Goal: Information Seeking & Learning: Learn about a topic

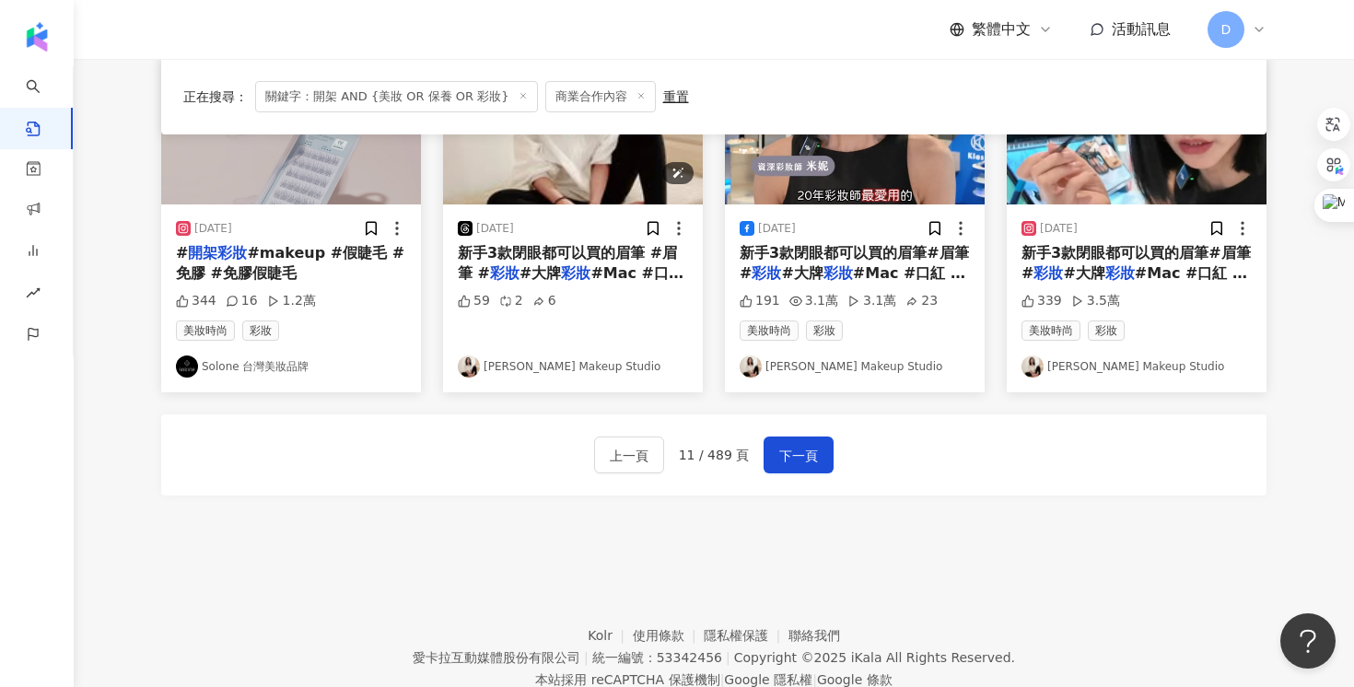
scroll to position [1084, 0]
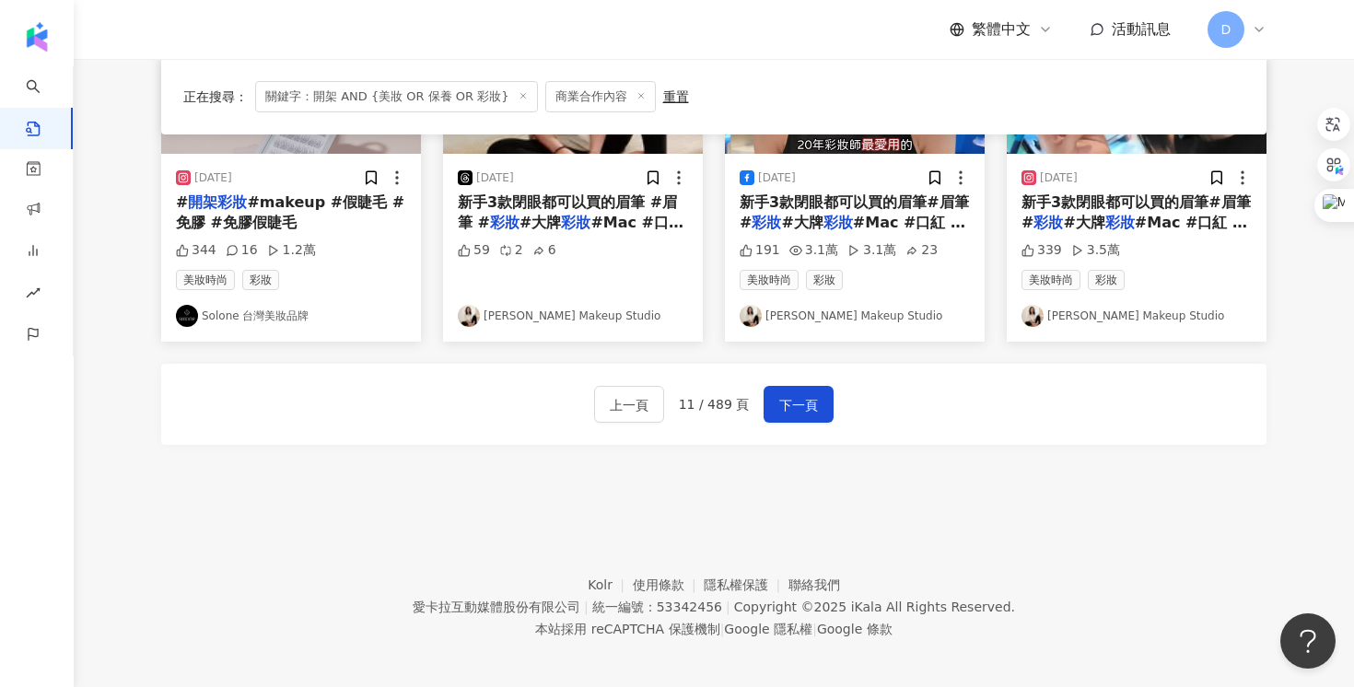
click at [765, 416] on div "上一頁 11 / 489 頁 下一頁" at bounding box center [714, 404] width 1106 height 81
click at [782, 402] on span "下一頁" at bounding box center [798, 405] width 39 height 22
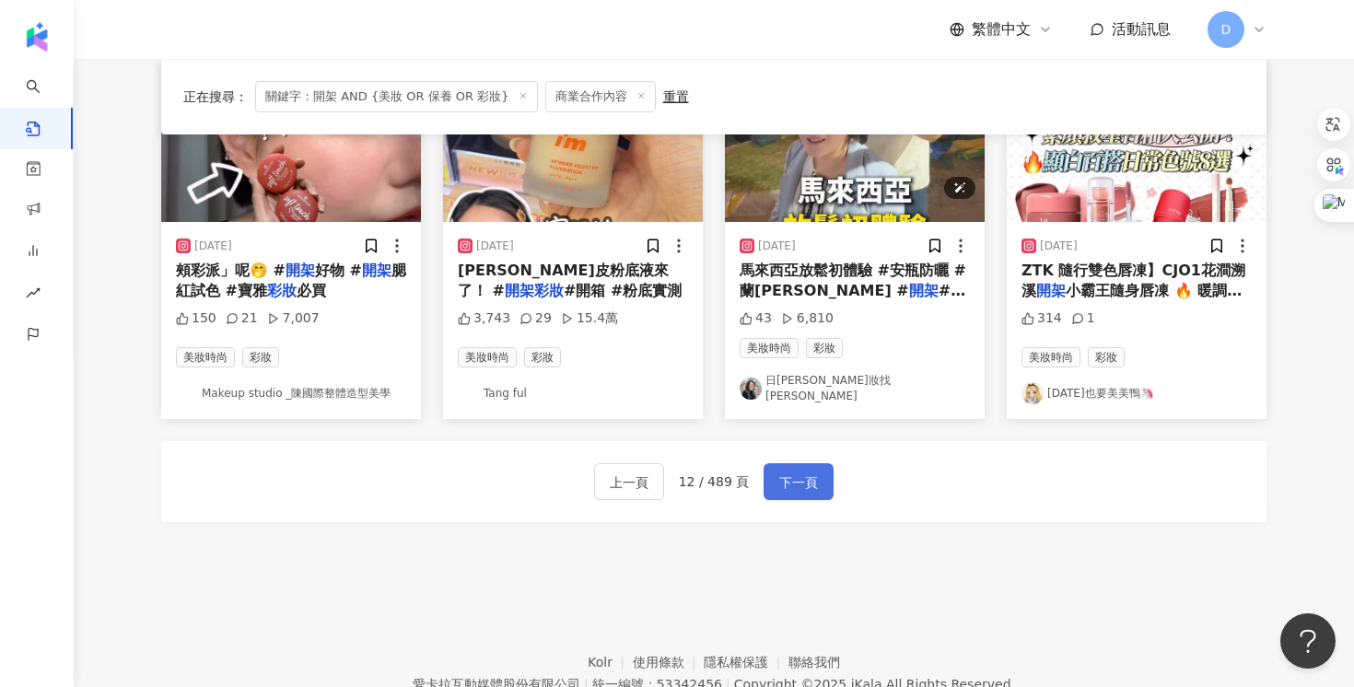
scroll to position [1019, 0]
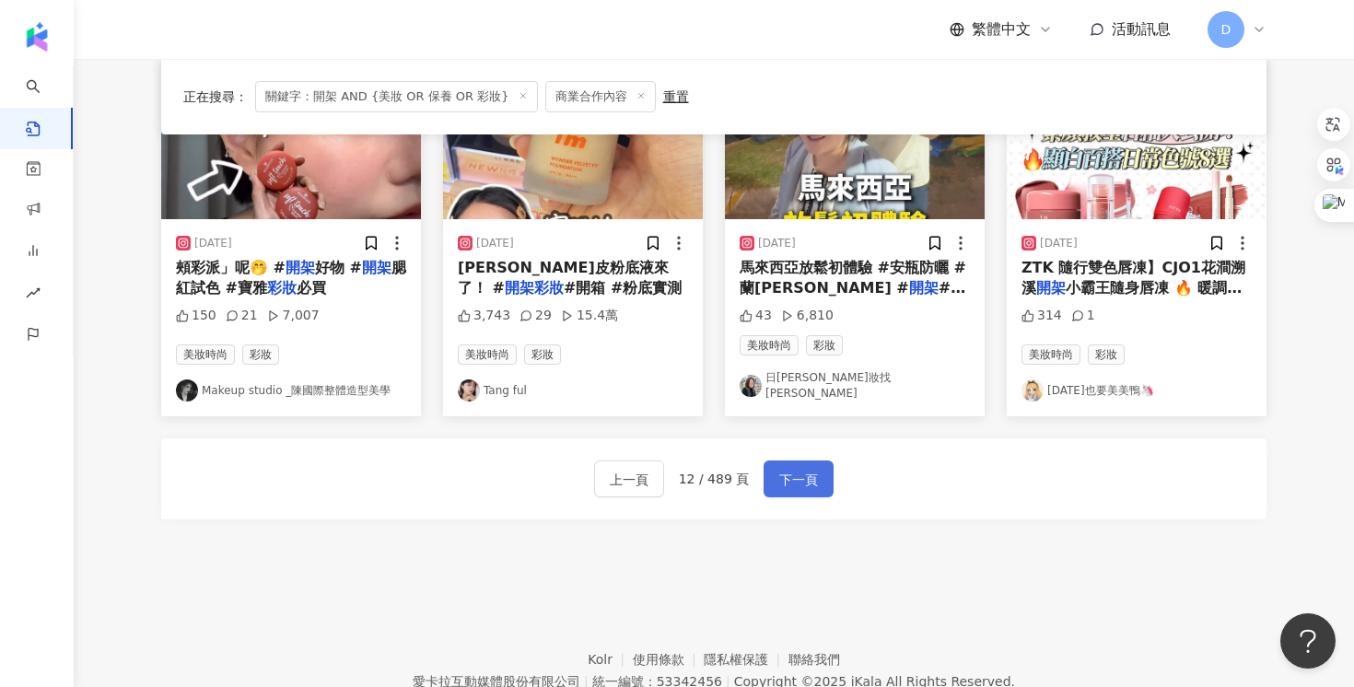
click at [808, 469] on span "下一頁" at bounding box center [798, 480] width 39 height 22
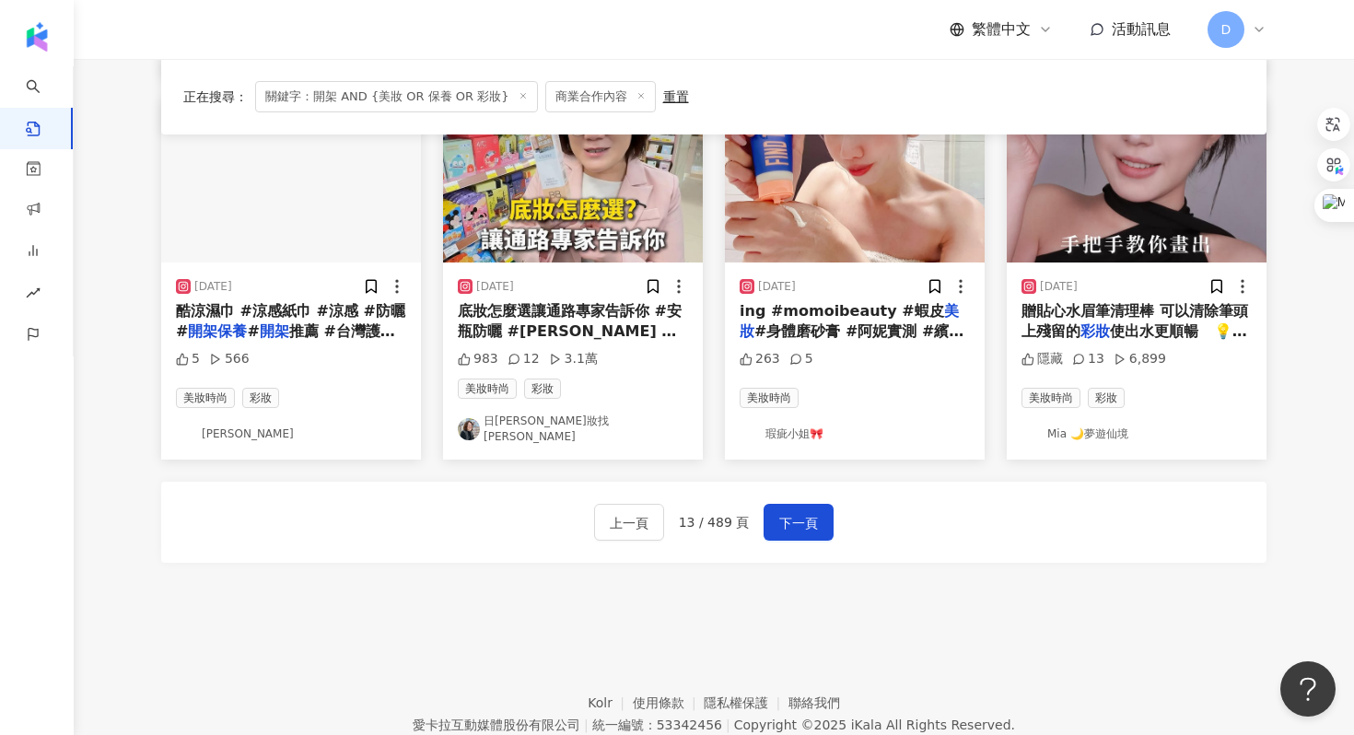
scroll to position [1063, 0]
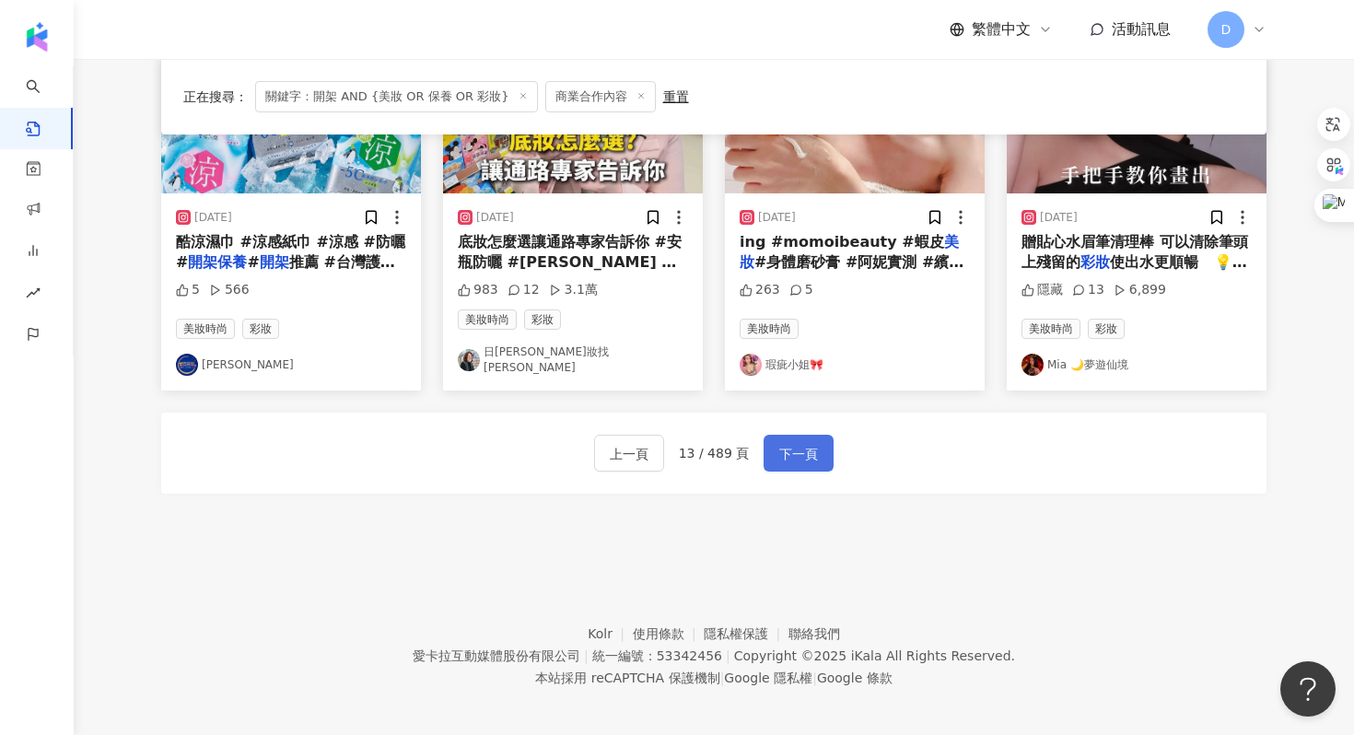
click at [791, 460] on button "下一頁" at bounding box center [799, 453] width 70 height 37
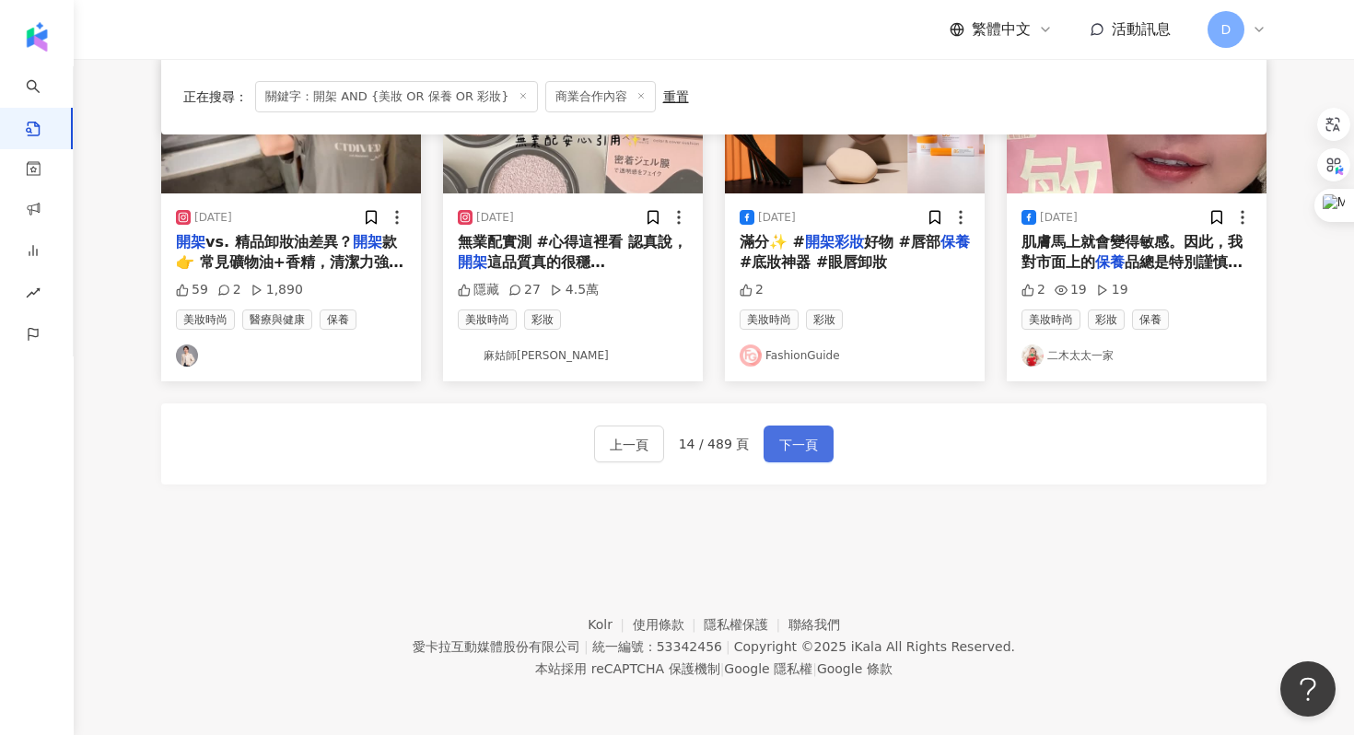
scroll to position [1037, 0]
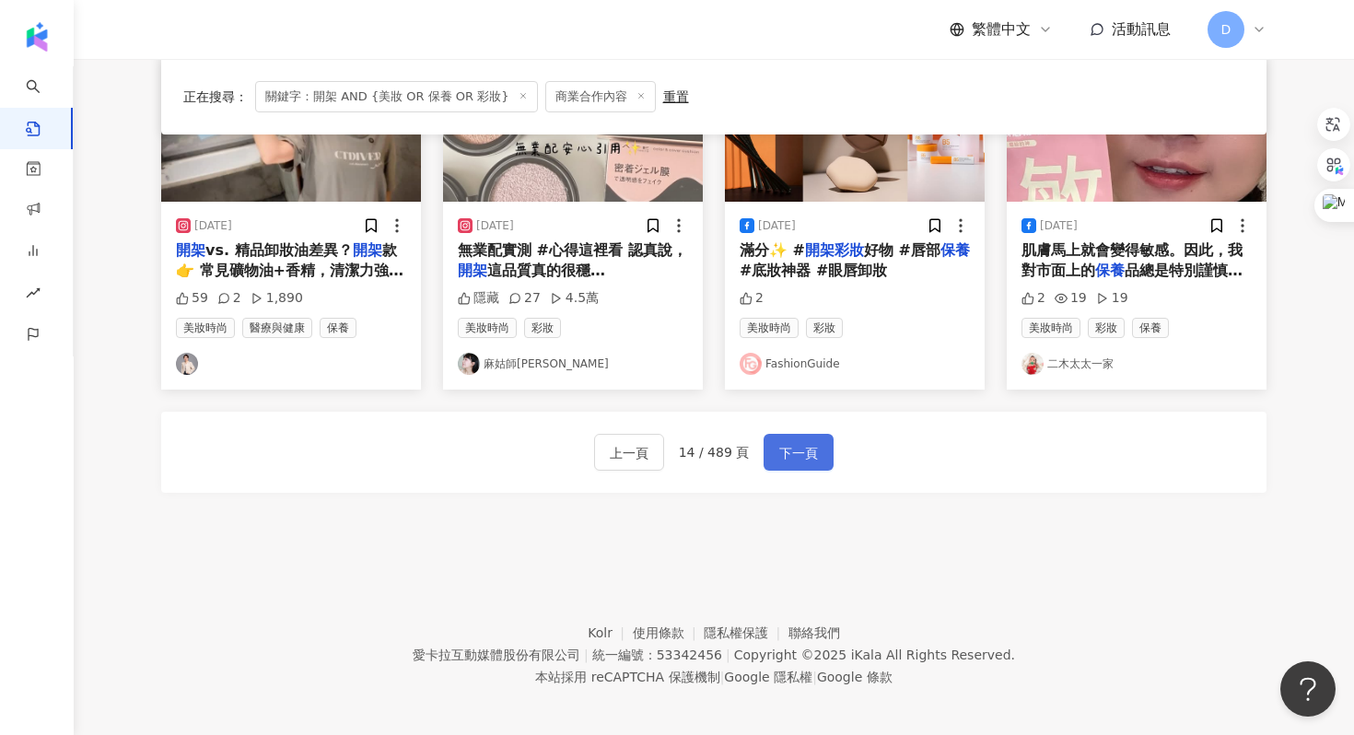
click at [790, 459] on button "下一頁" at bounding box center [799, 452] width 70 height 37
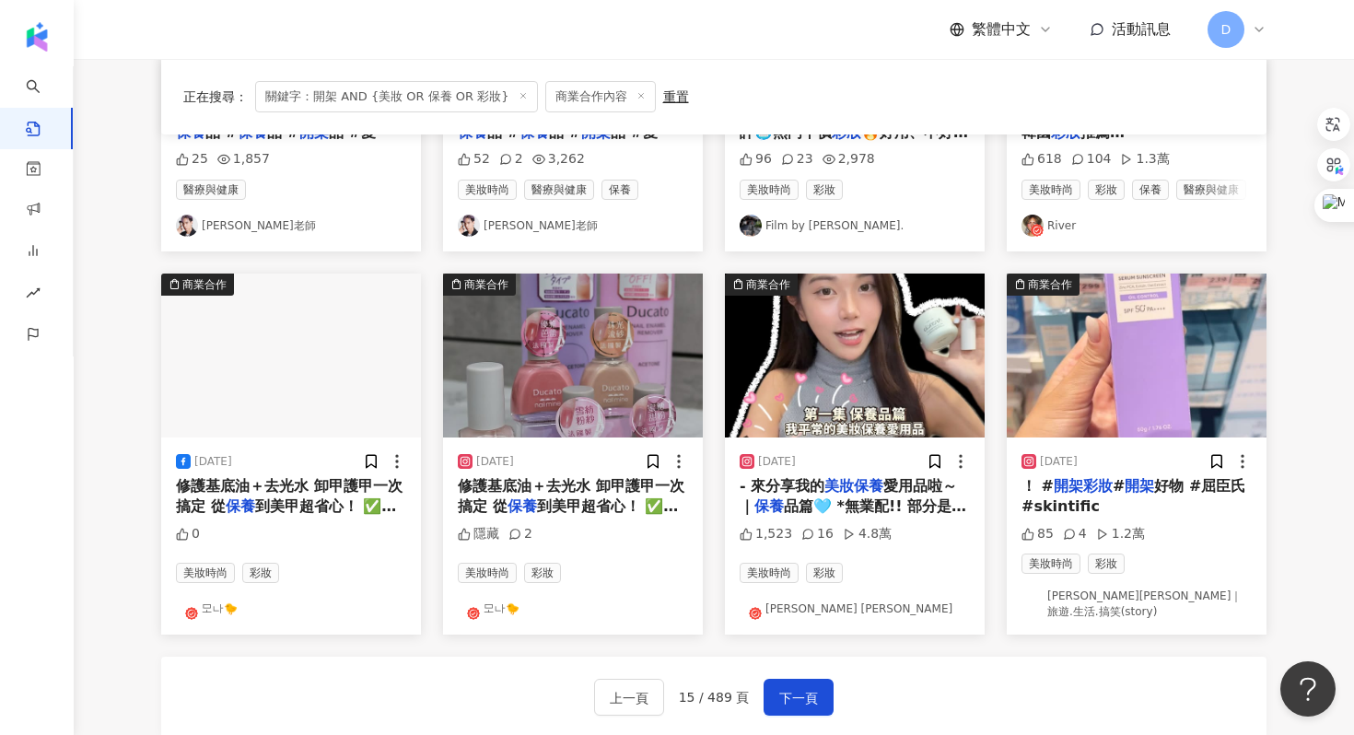
scroll to position [815, 0]
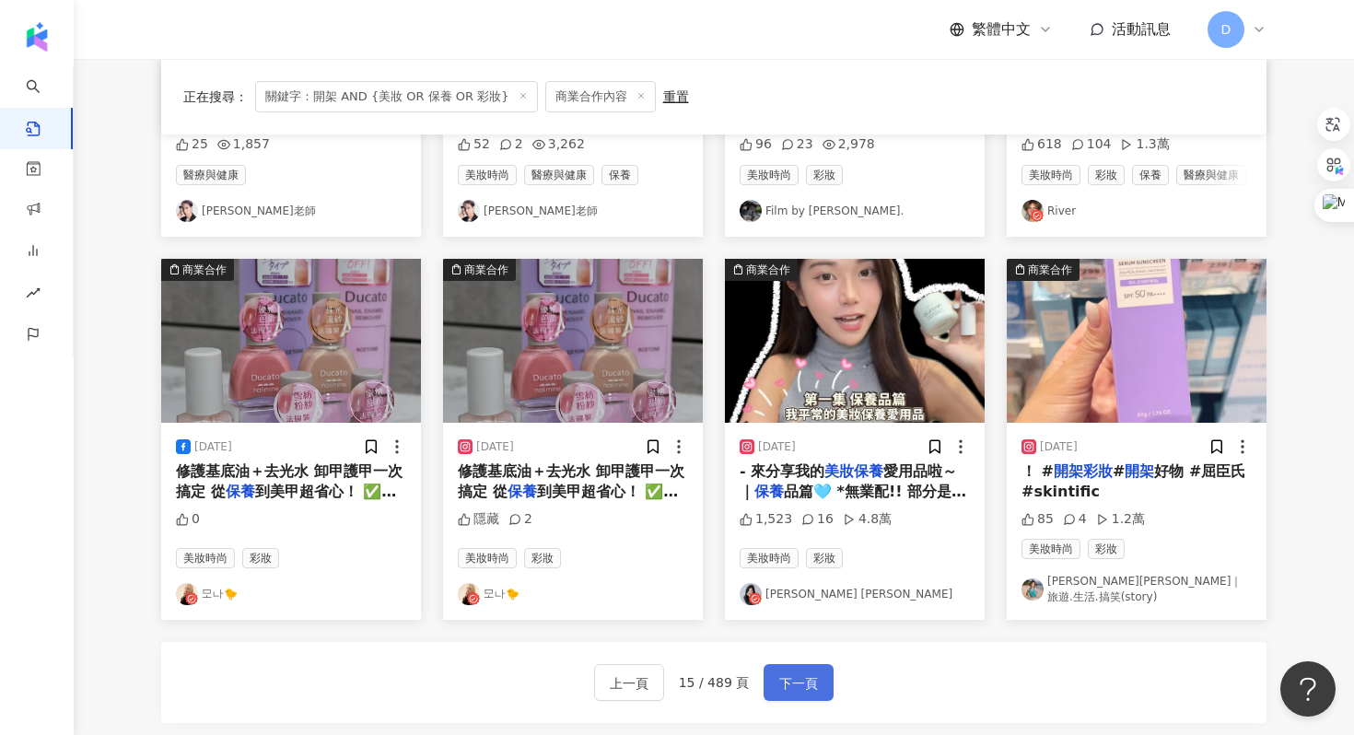
click at [779, 673] on span "下一頁" at bounding box center [798, 684] width 39 height 22
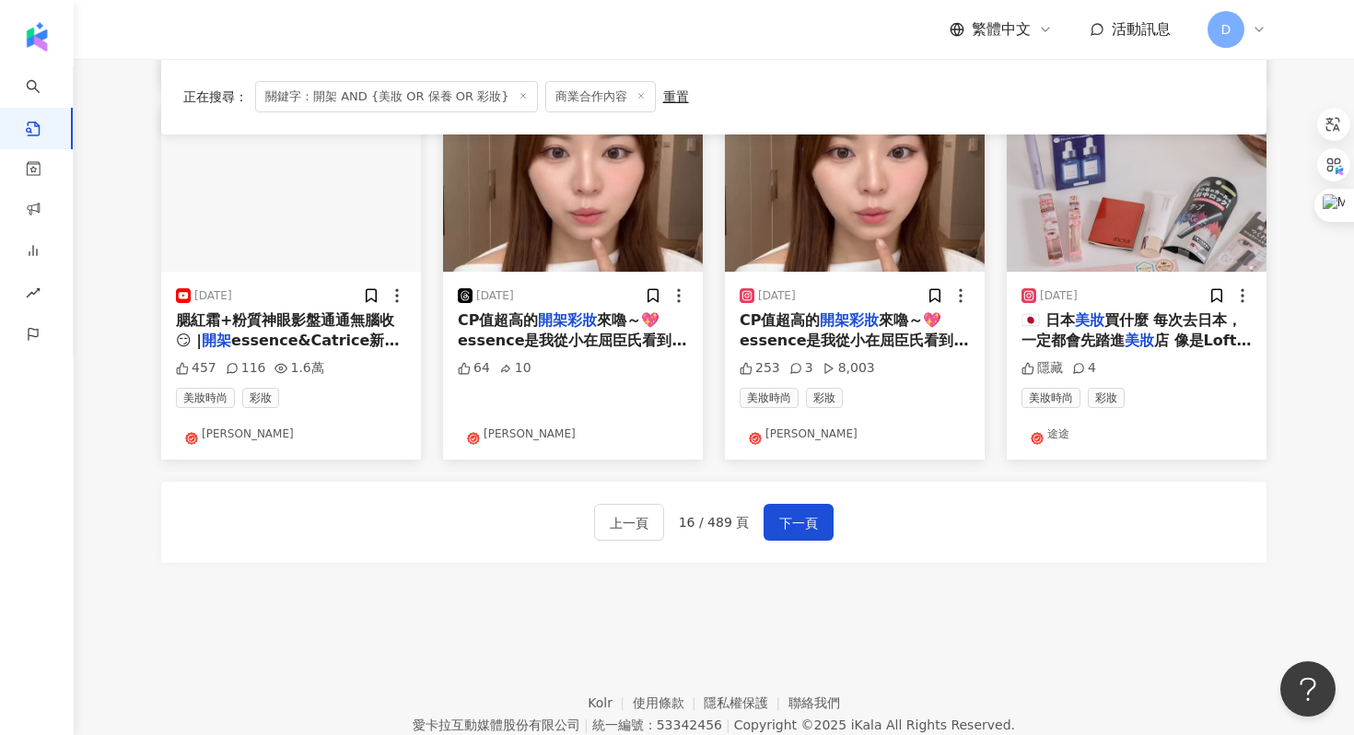
scroll to position [984, 0]
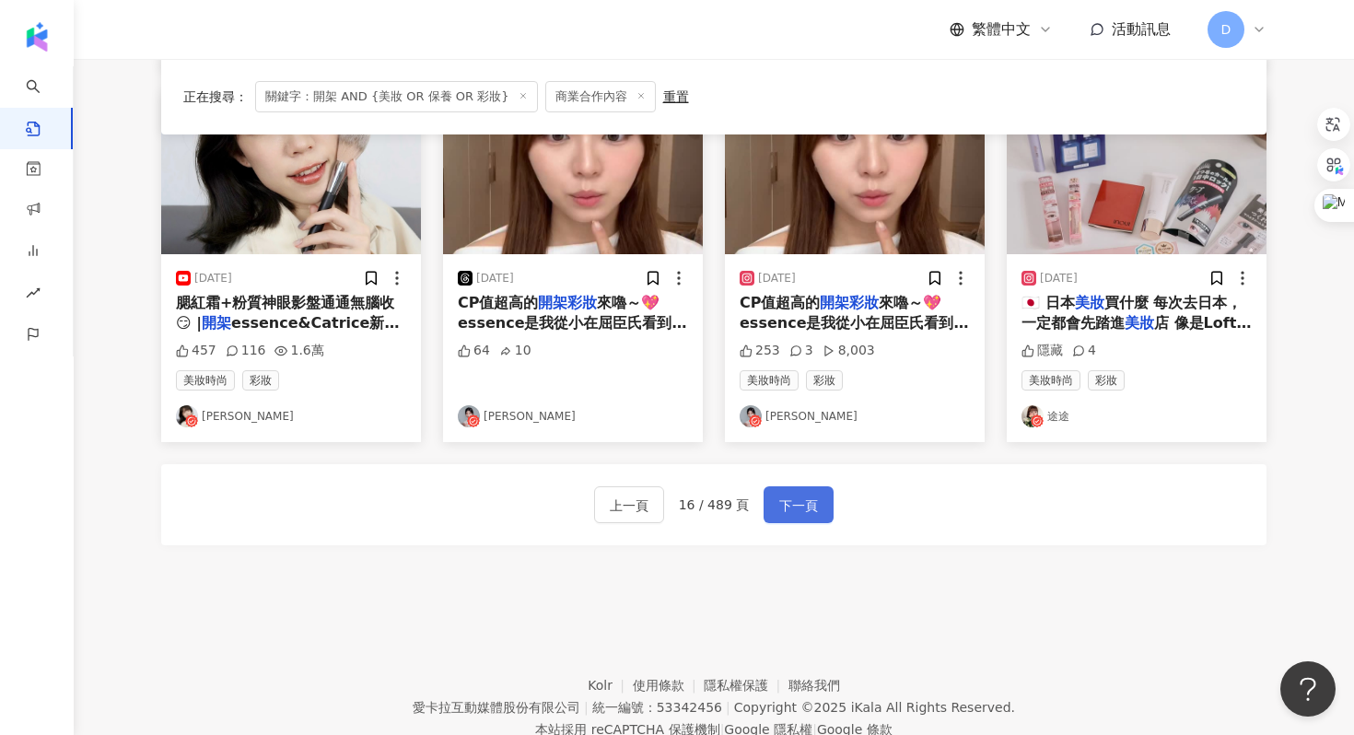
click at [785, 495] on span "下一頁" at bounding box center [798, 506] width 39 height 22
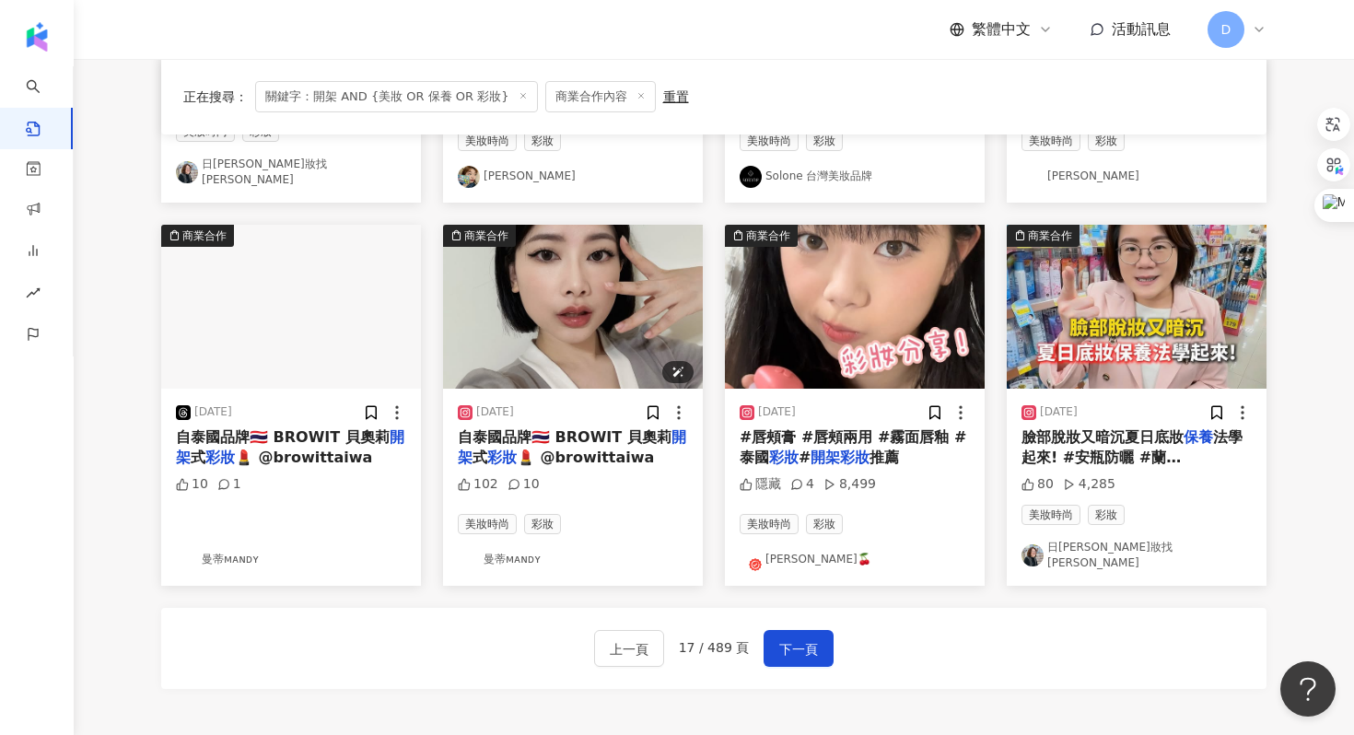
scroll to position [878, 0]
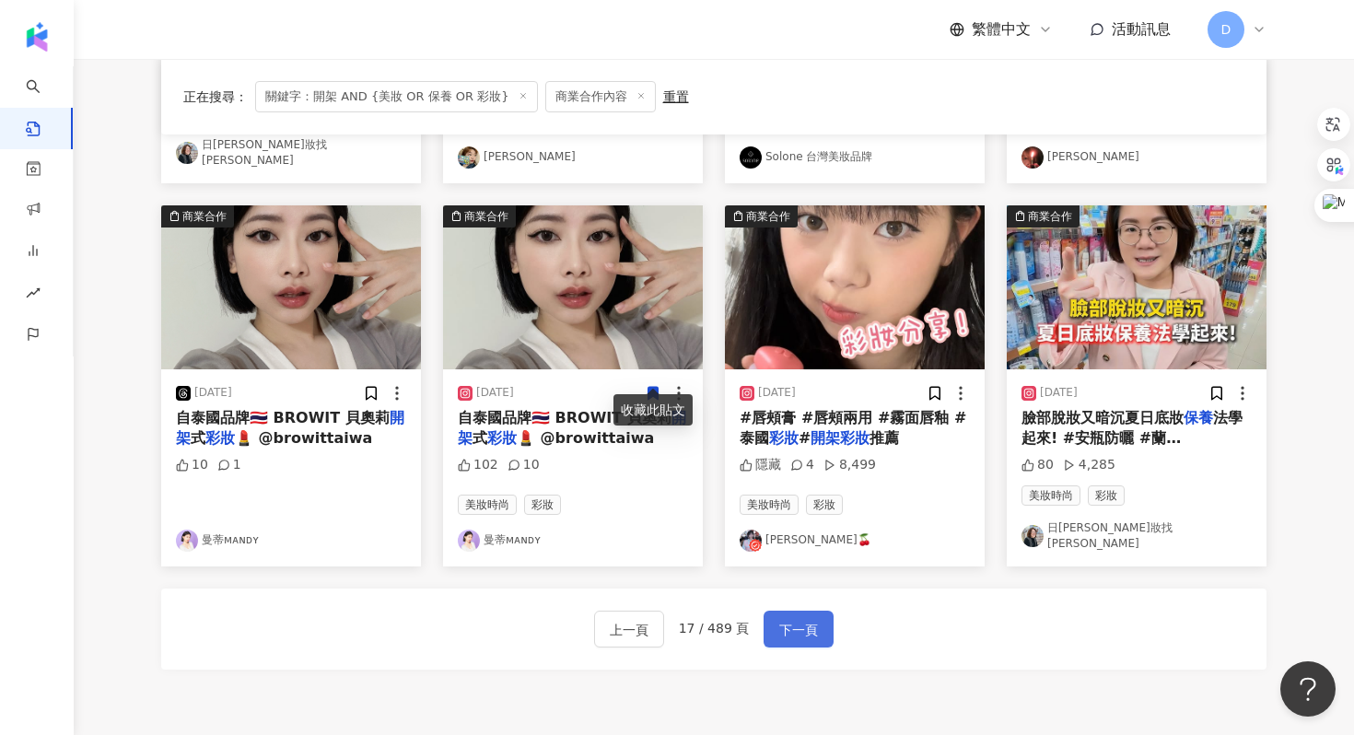
click at [793, 619] on span "下一頁" at bounding box center [798, 630] width 39 height 22
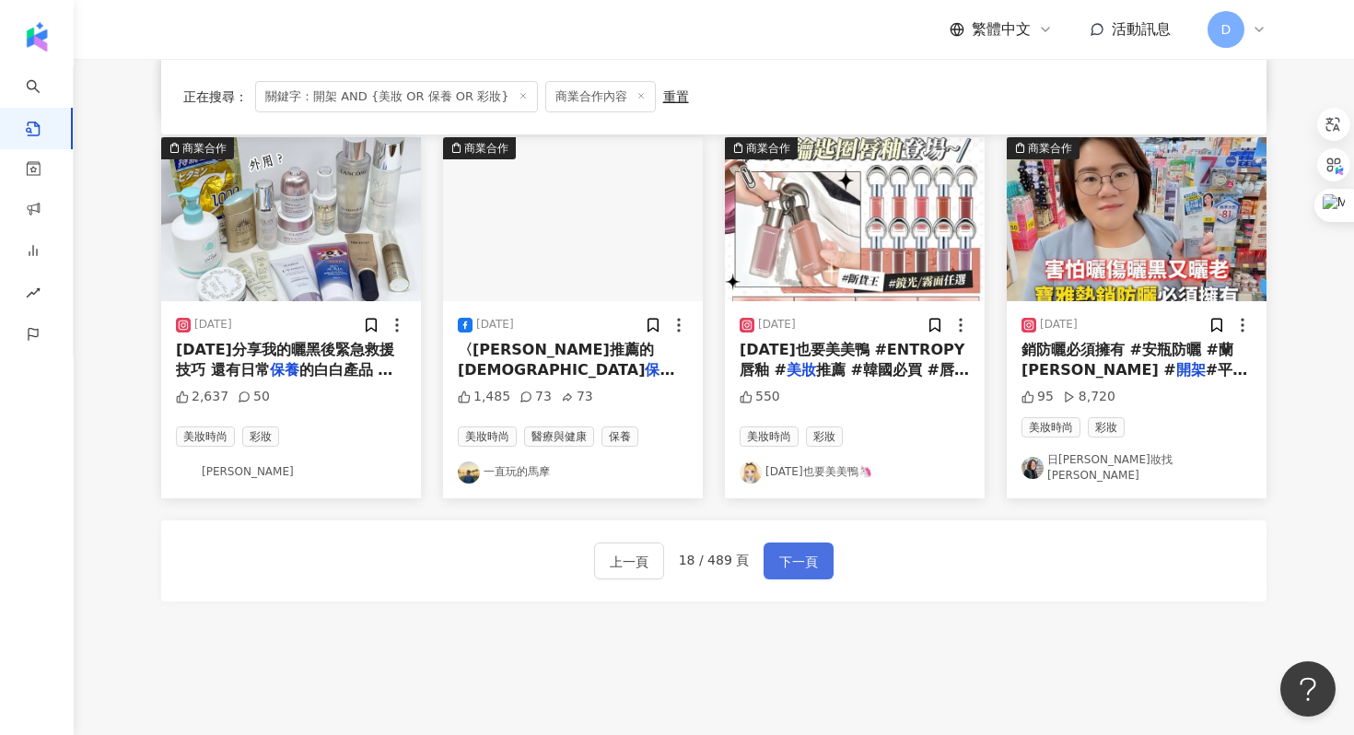
scroll to position [947, 0]
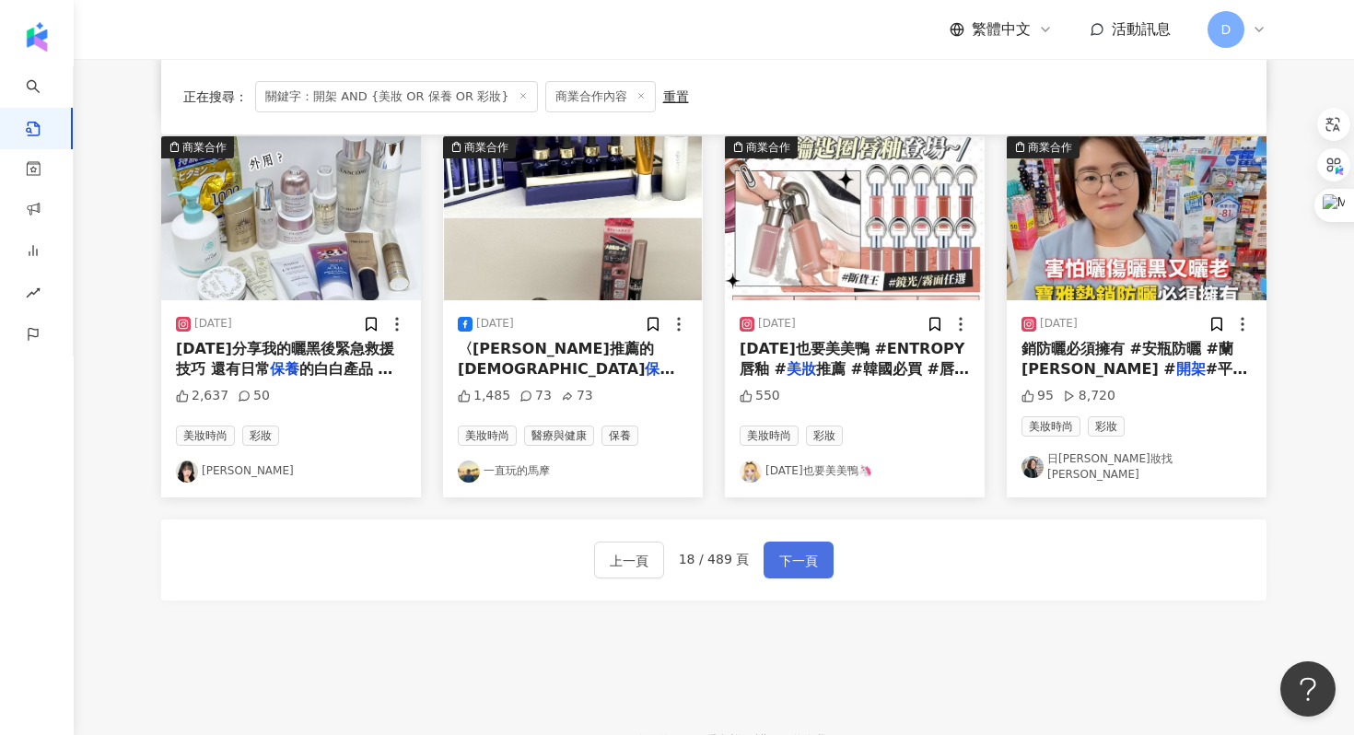
click at [817, 542] on button "下一頁" at bounding box center [799, 560] width 70 height 37
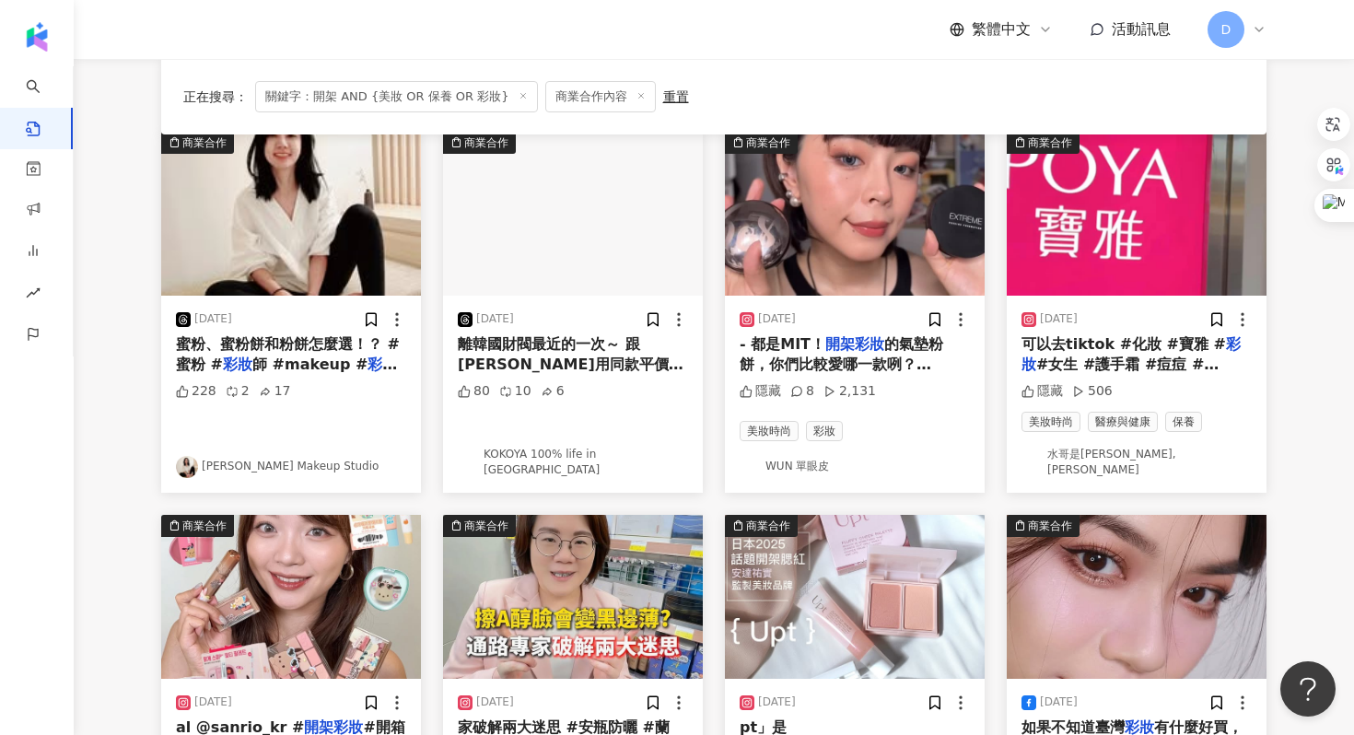
scroll to position [188, 0]
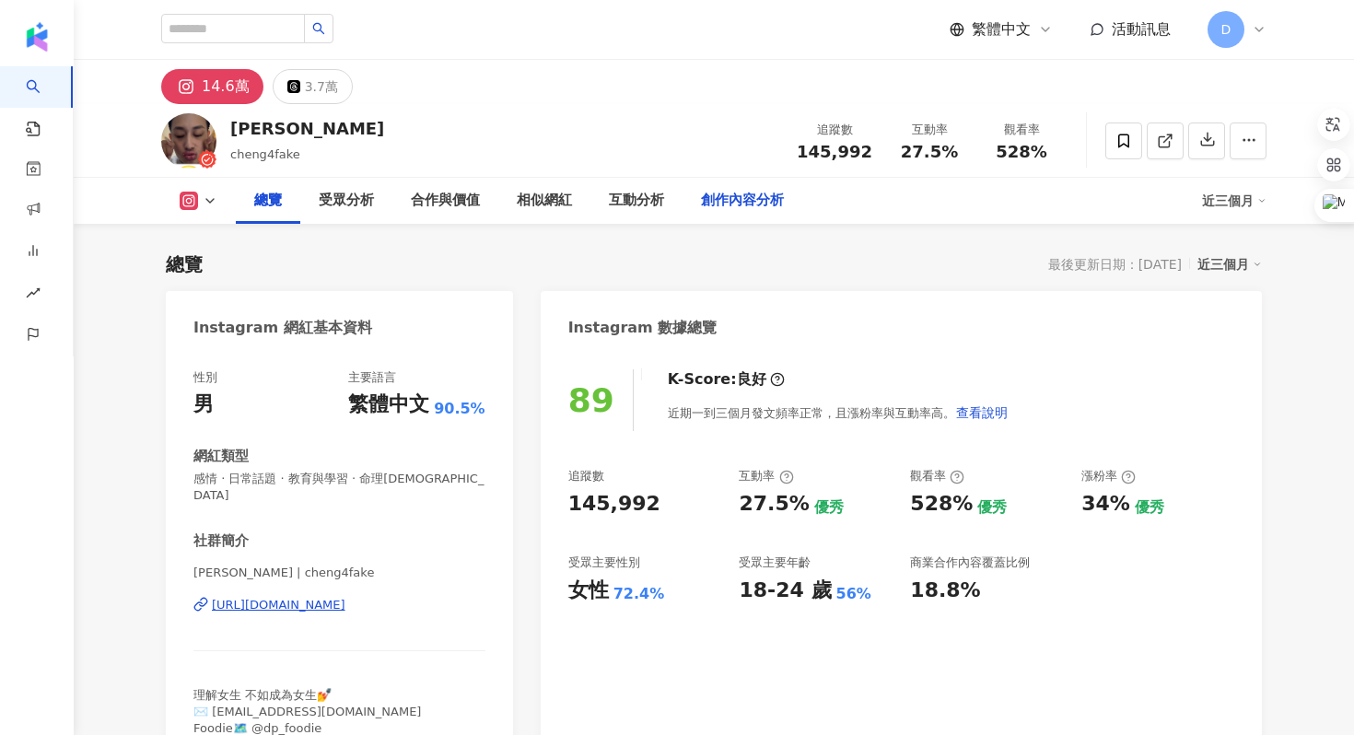
click at [744, 212] on div "創作內容分析" at bounding box center [743, 201] width 120 height 46
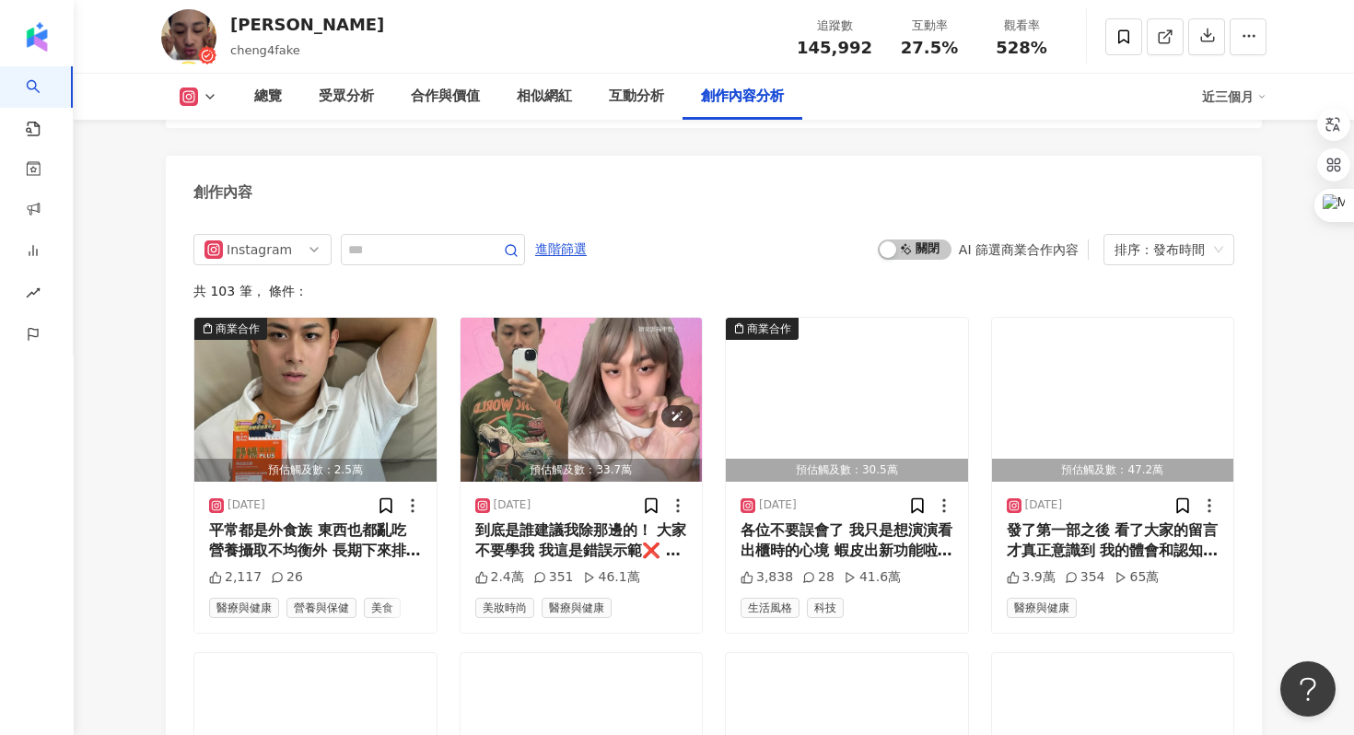
scroll to position [5629, 0]
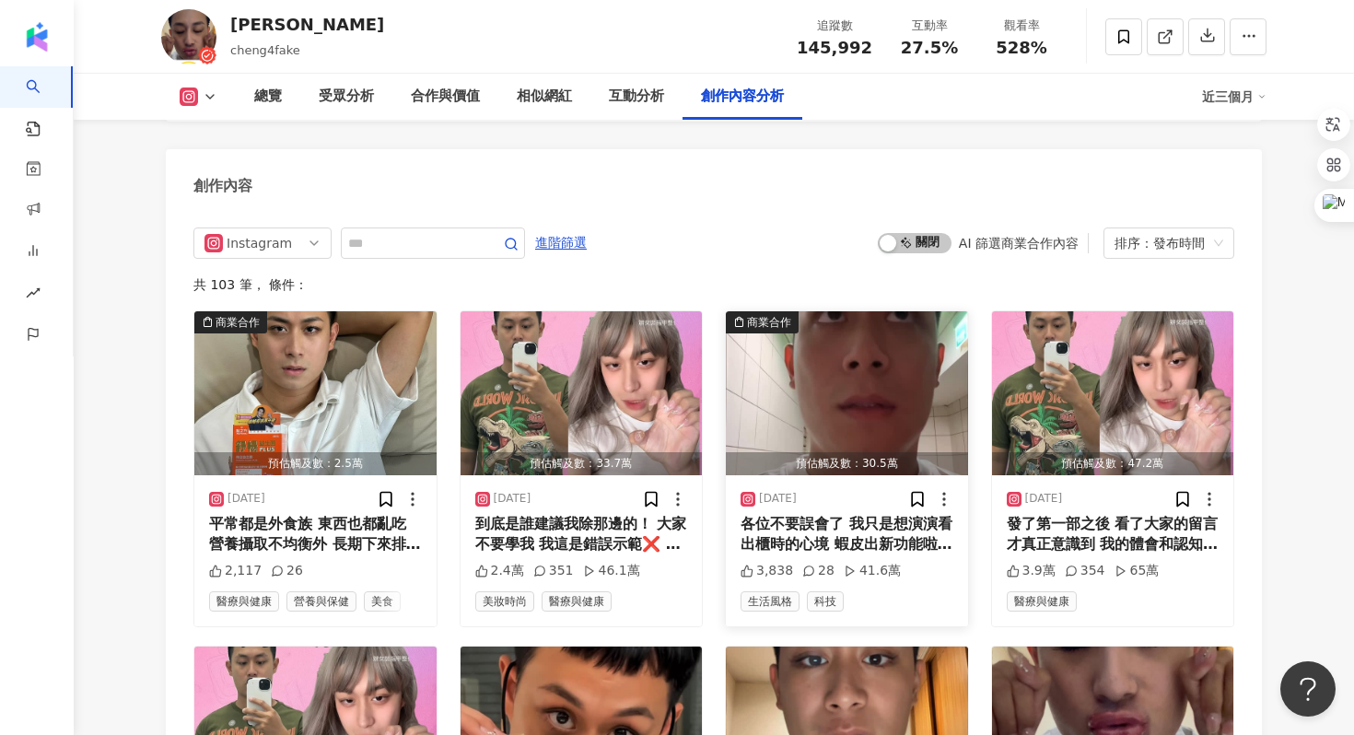
click at [787, 514] on div "各位不要誤會了 我只是想演演看出櫃時的心境 蝦皮出新功能啦！【蝦皮短影音】 不管你是賣家、KOL 還是一般用戶，都能拍短片放上去，讓商品更有曝光還能賺取分潤 …" at bounding box center [847, 534] width 213 height 41
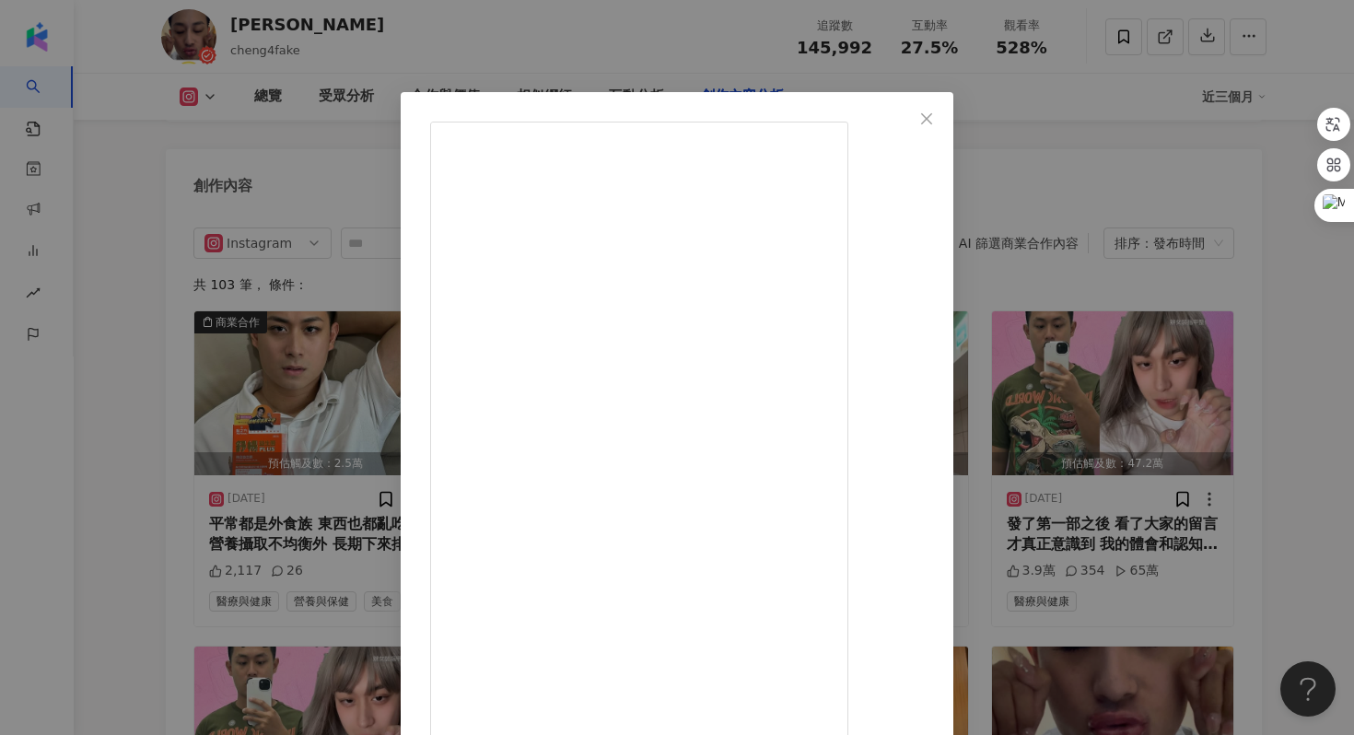
click at [1114, 469] on div "cheng 2025/9/1 各位不要誤會了 我只是想演演看出櫃時的心境 蝦皮出新功能啦！【蝦皮短影音】 不管你是賣家、KOL 還是一般用戶，都能拍短片放上去…" at bounding box center [677, 367] width 1354 height 735
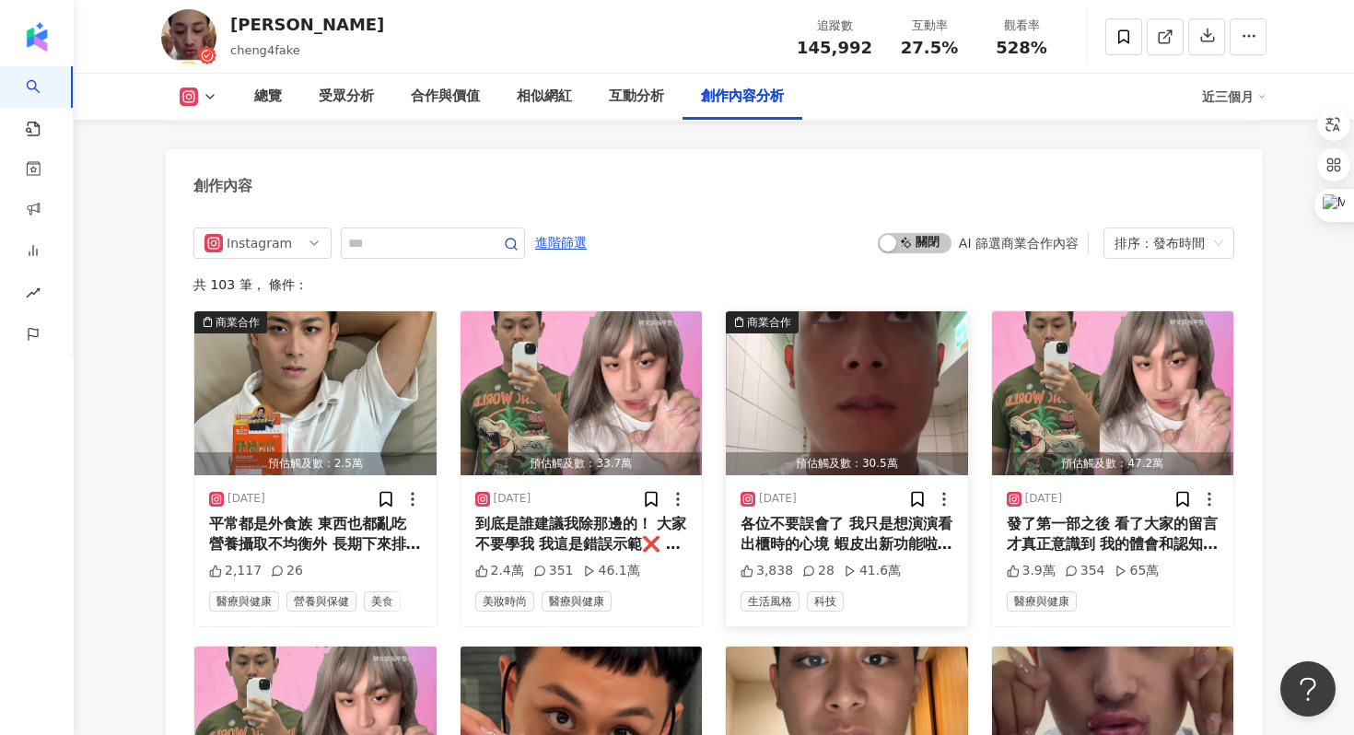
click at [800, 514] on div "各位不要誤會了 我只是想演演看出櫃時的心境 蝦皮出新功能啦！【蝦皮短影音】 不管你是賣家、KOL 還是一般用戶，都能拍短片放上去，讓商品更有曝光還能賺取分潤 …" at bounding box center [847, 534] width 213 height 41
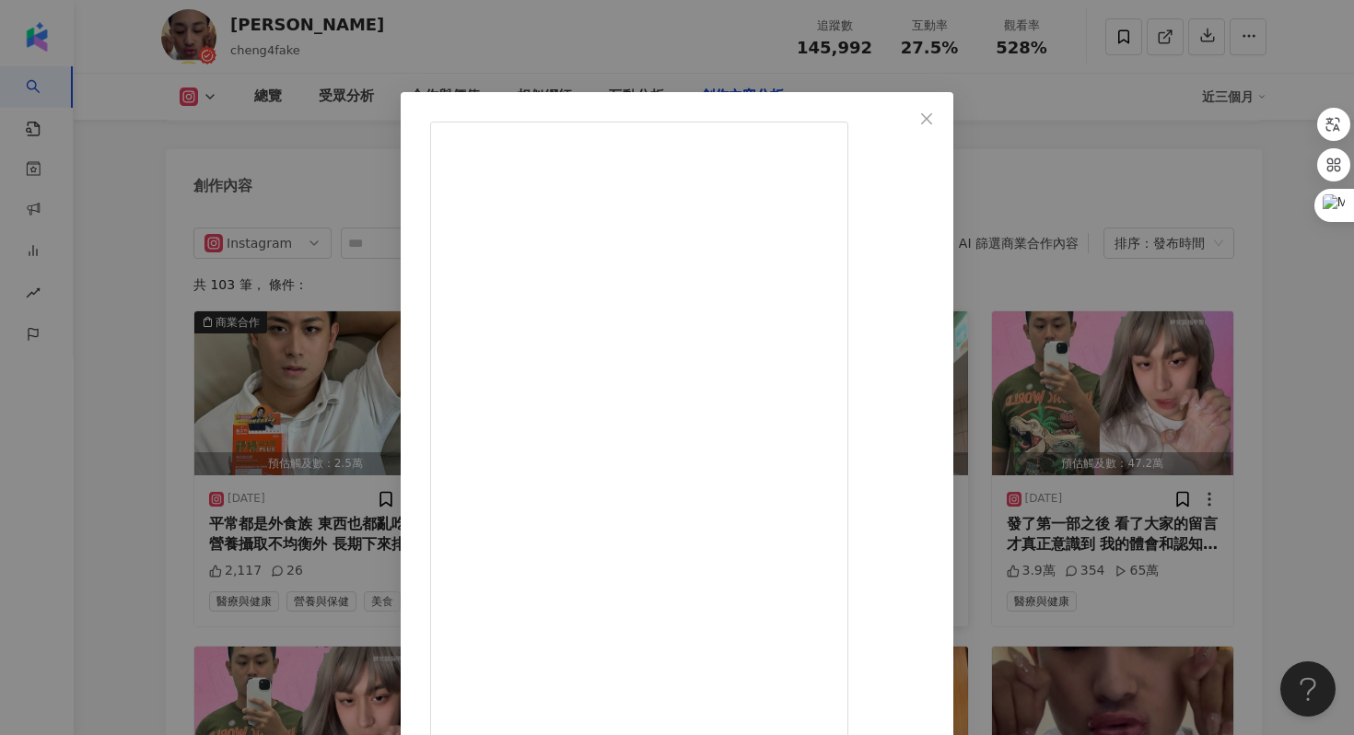
scroll to position [91, 0]
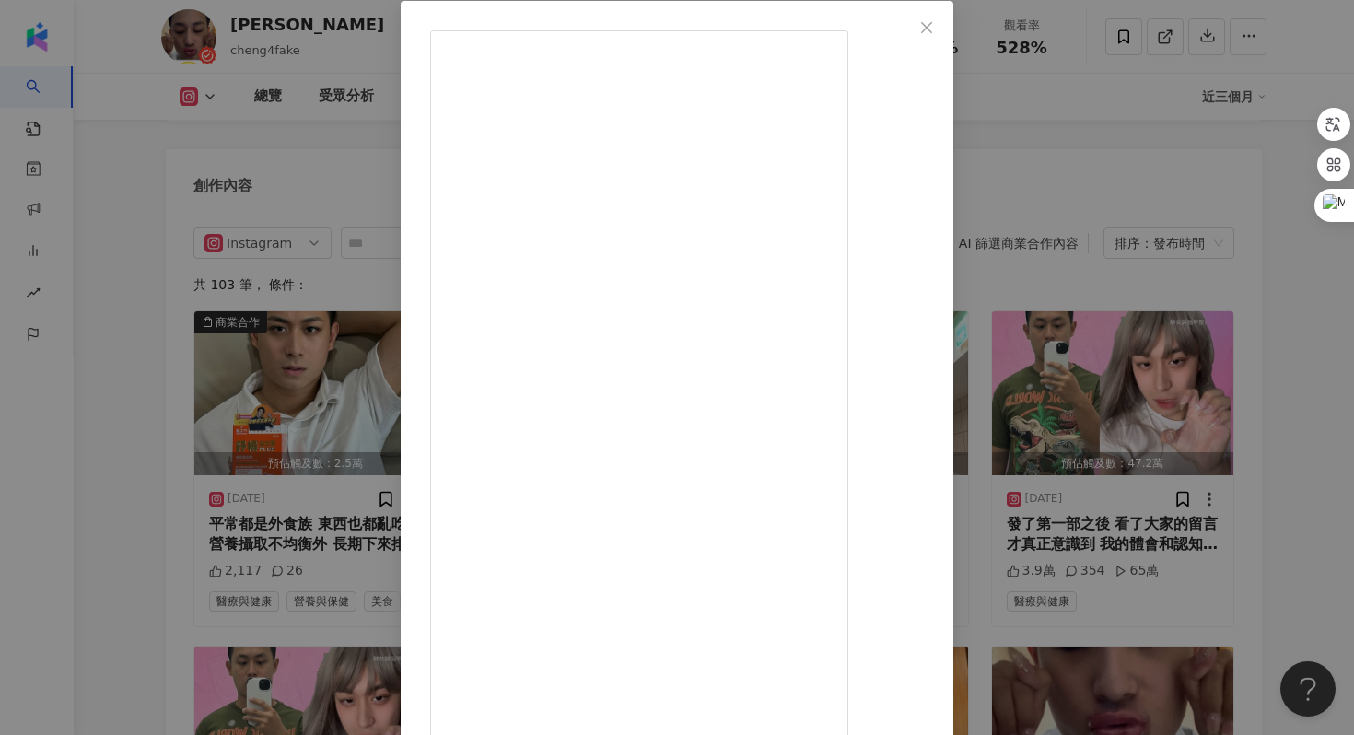
click at [945, 28] on span "Close" at bounding box center [926, 27] width 37 height 15
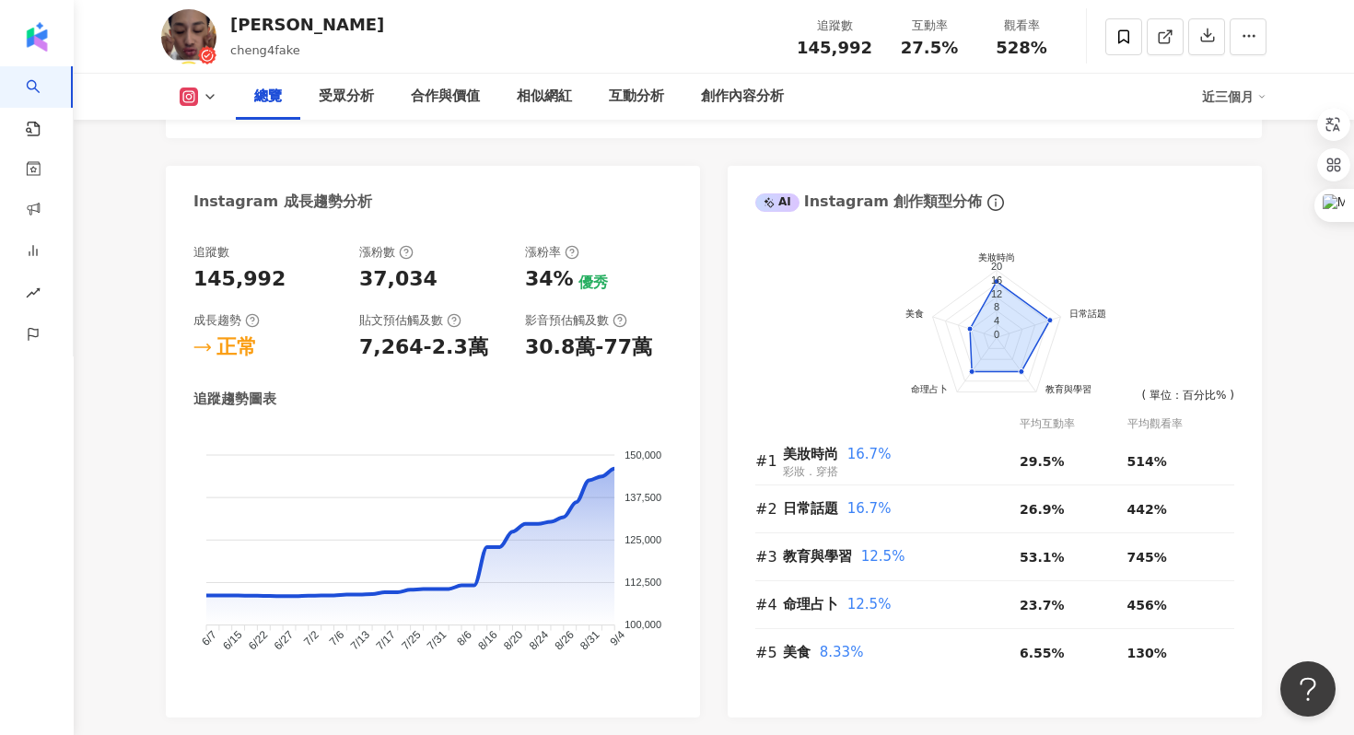
scroll to position [0, 0]
